Goal: Task Accomplishment & Management: Use online tool/utility

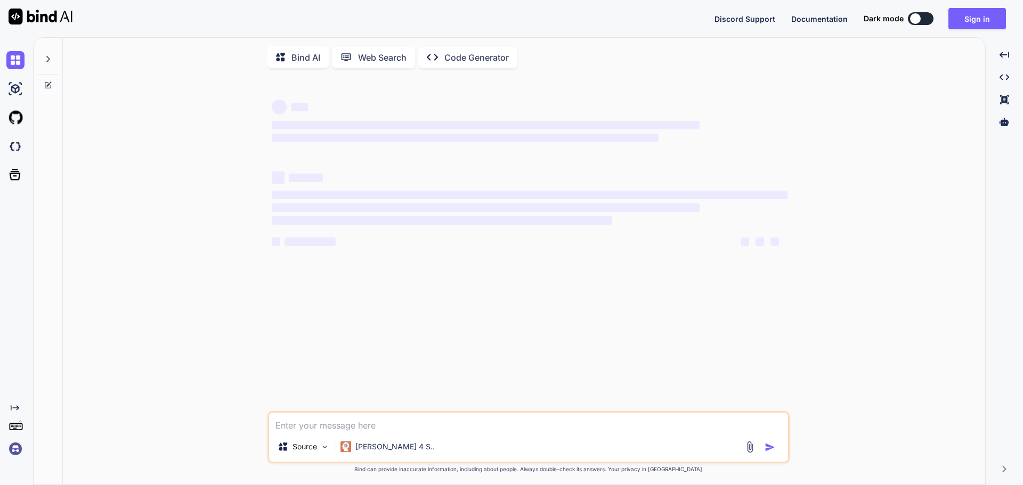
type textarea "x"
click at [984, 15] on button "Sign in" at bounding box center [977, 18] width 58 height 21
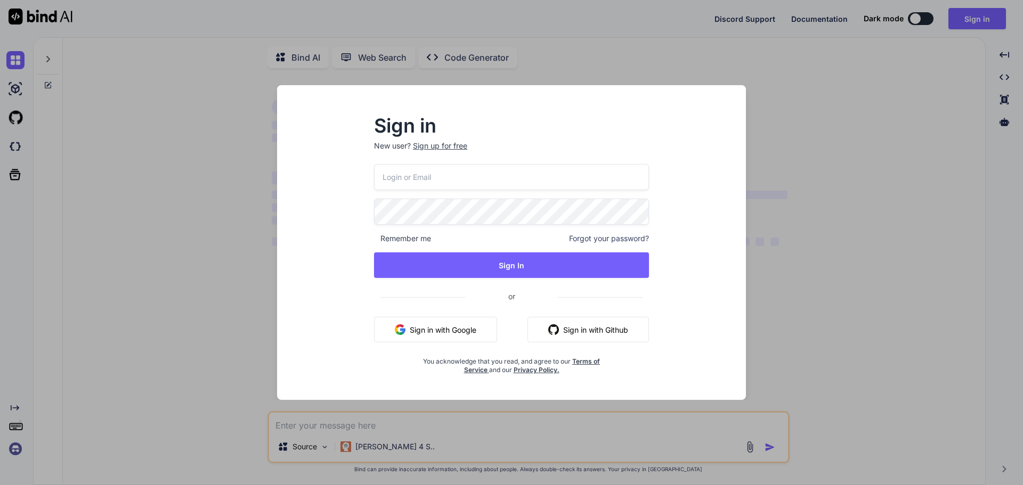
click at [448, 332] on button "Sign in with Google" at bounding box center [435, 330] width 123 height 26
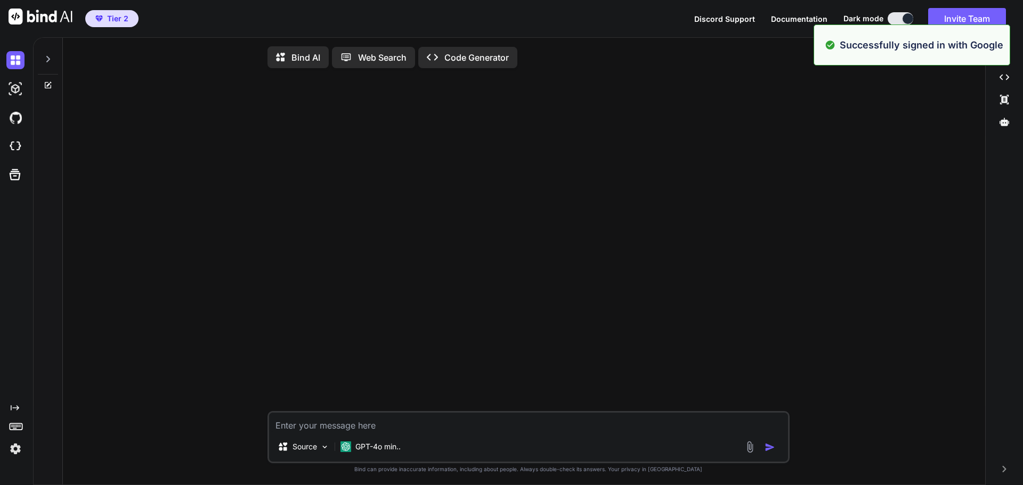
click at [53, 60] on div at bounding box center [48, 56] width 20 height 37
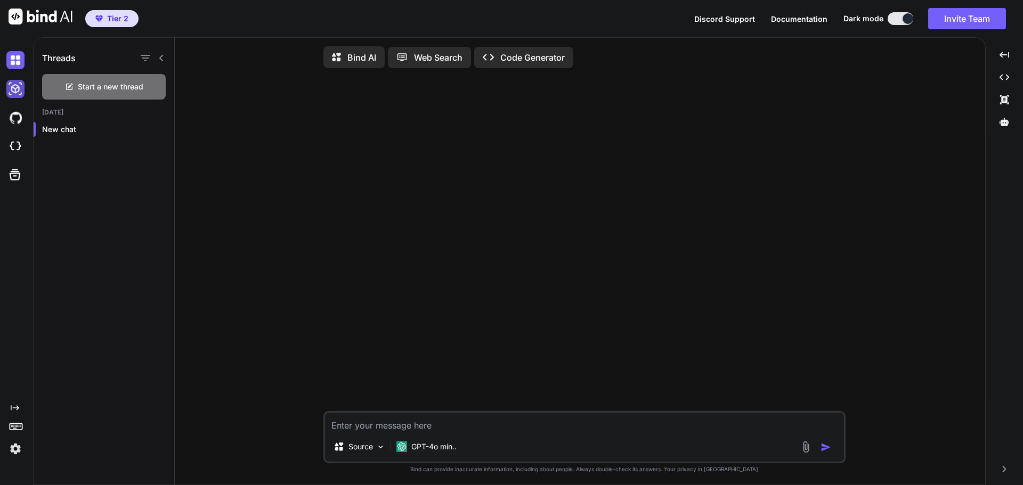
click at [18, 91] on img at bounding box center [15, 89] width 18 height 18
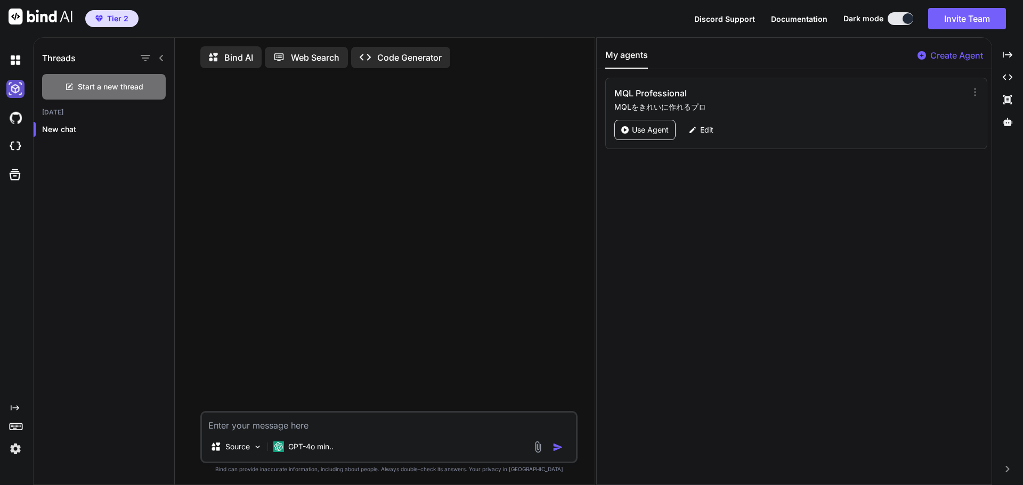
click at [18, 84] on img at bounding box center [15, 89] width 18 height 18
click at [16, 61] on img at bounding box center [15, 60] width 18 height 18
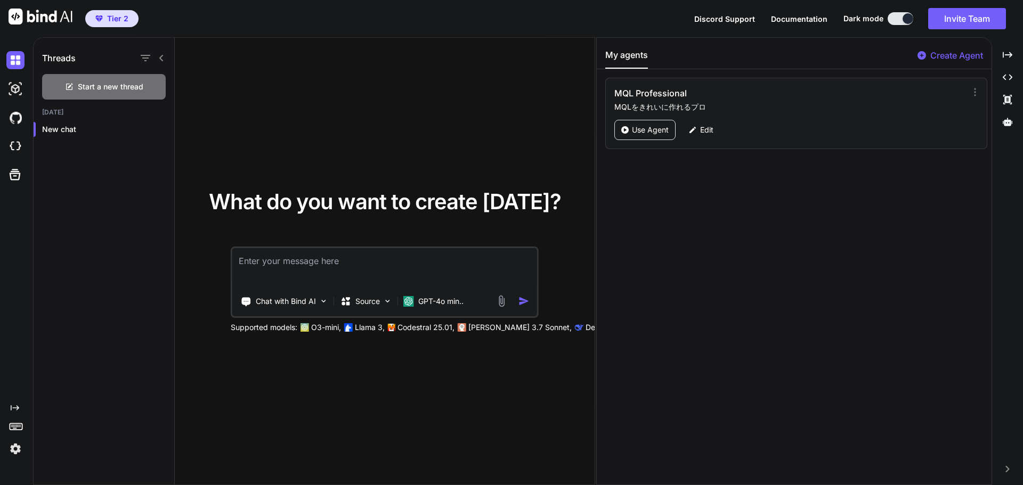
click at [14, 99] on div at bounding box center [17, 89] width 22 height 29
click at [454, 305] on p "GPT-4o min.." at bounding box center [440, 301] width 45 height 11
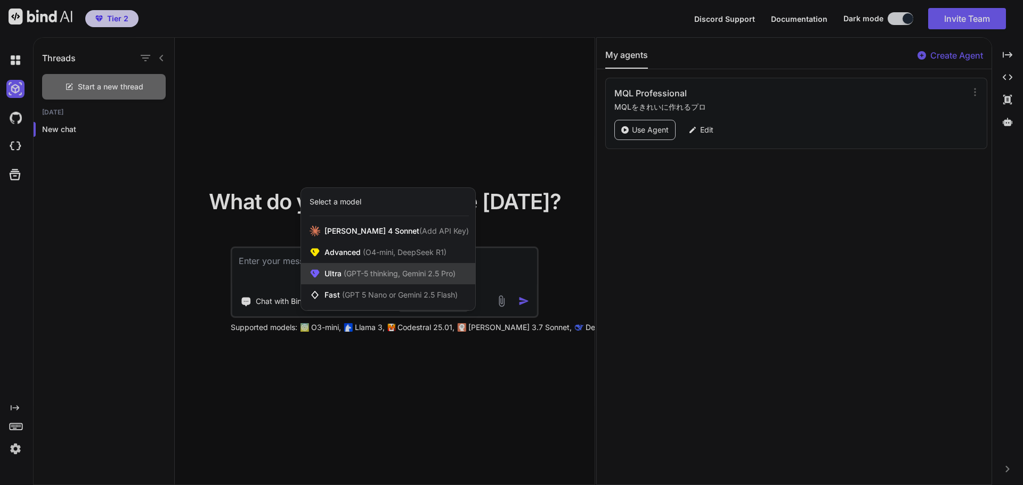
click at [400, 276] on span "(GPT-5 thinking, Gemini 2.5 Pro)" at bounding box center [398, 273] width 114 height 9
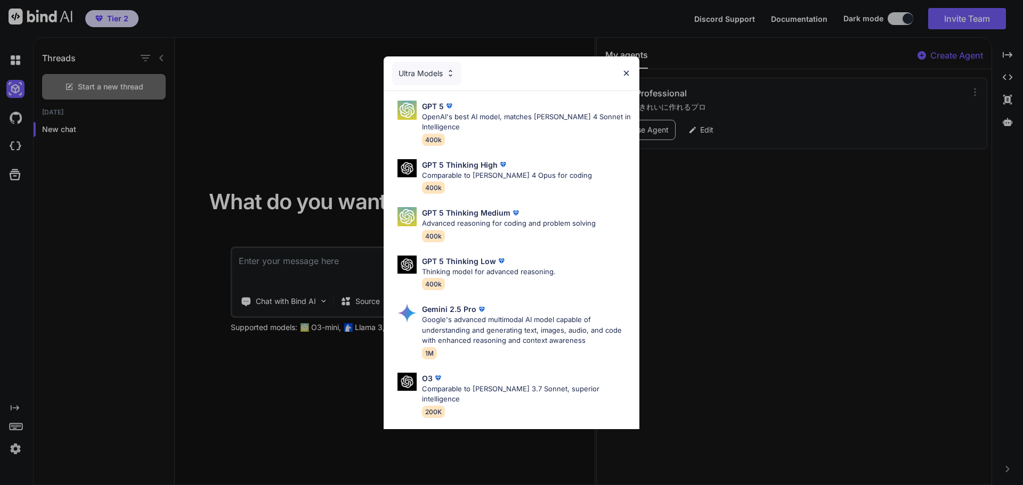
click at [311, 427] on div "Ultra Models GPT 5 OpenAI's best AI model, matches [PERSON_NAME] 4 Sonnet in In…" at bounding box center [511, 242] width 1023 height 485
